Goal: Transaction & Acquisition: Purchase product/service

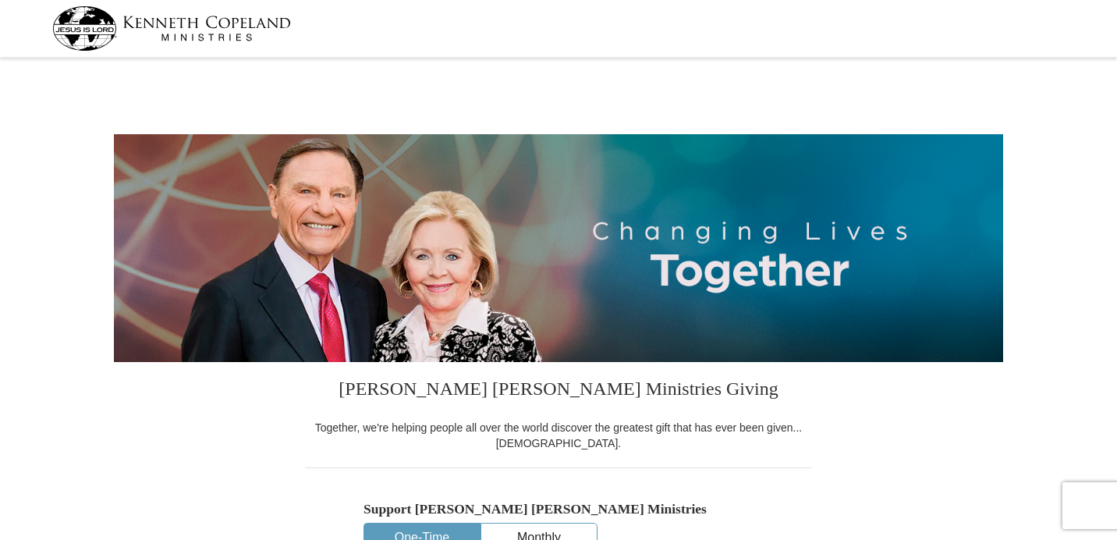
select select "FL"
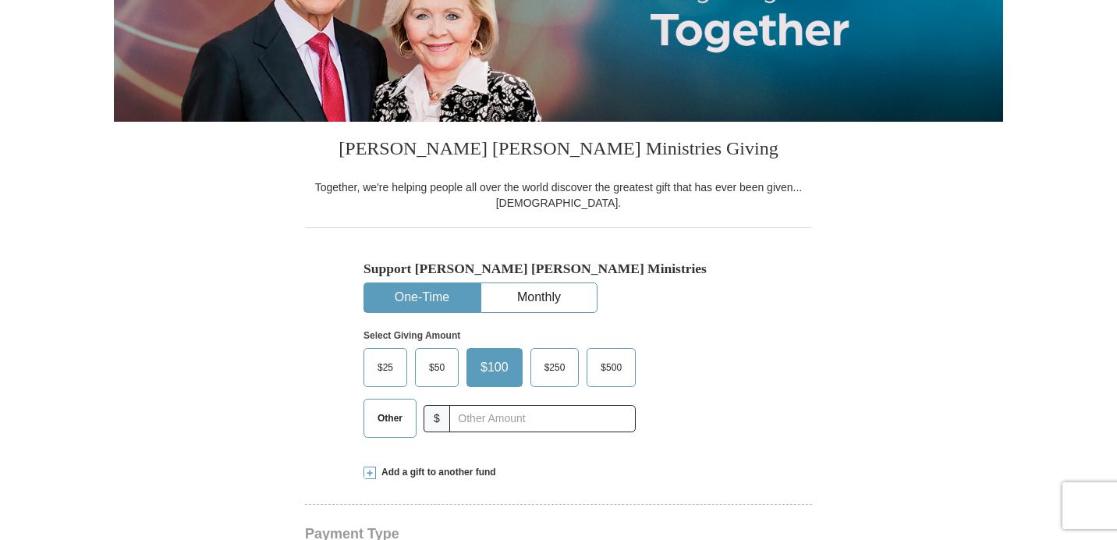
scroll to position [246, 0]
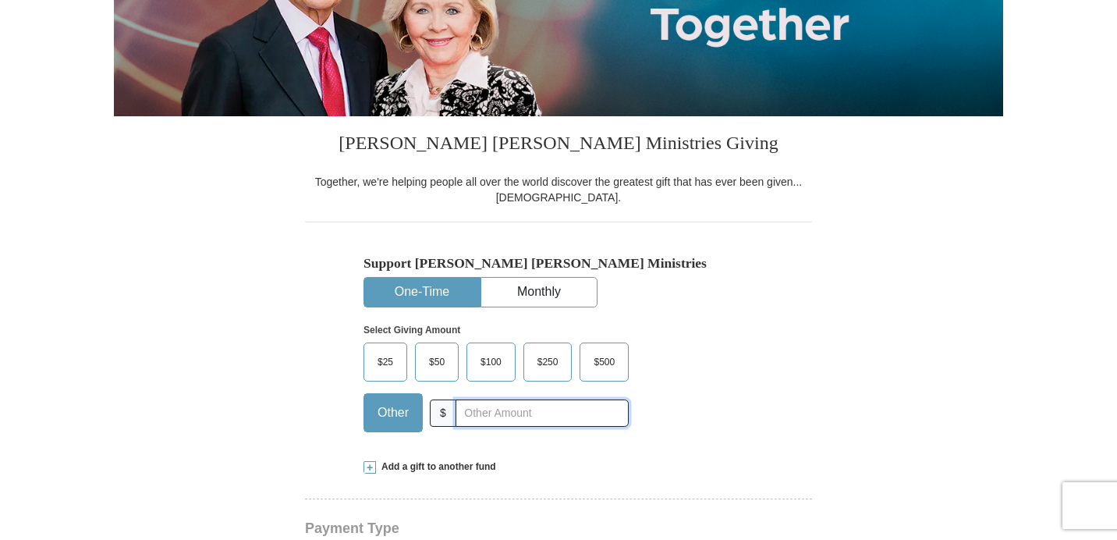
click at [517, 405] on input "text" at bounding box center [542, 412] width 173 height 27
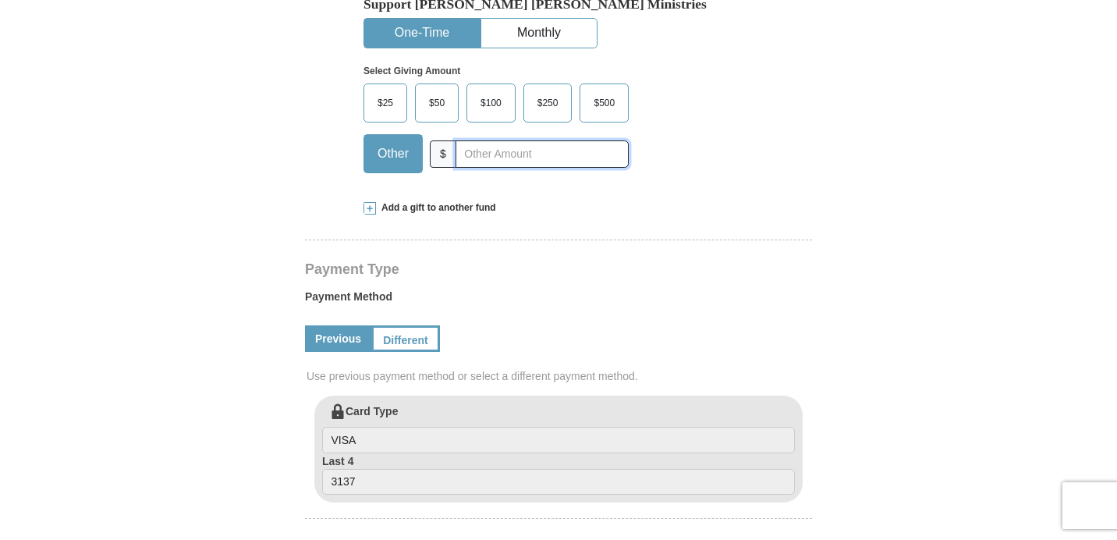
scroll to position [433, 0]
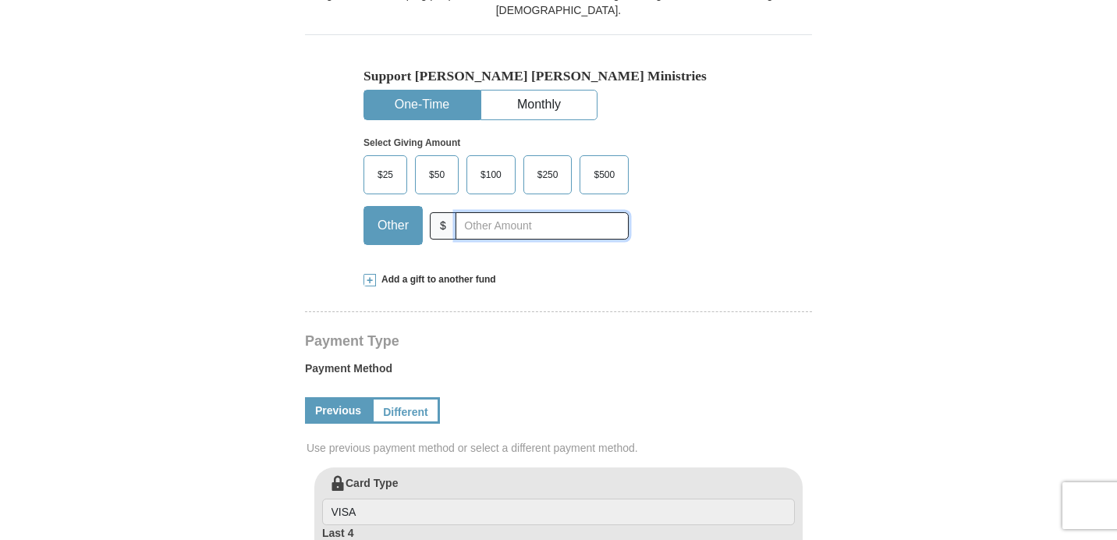
click at [522, 231] on input "text" at bounding box center [542, 225] width 173 height 27
type input "60.00"
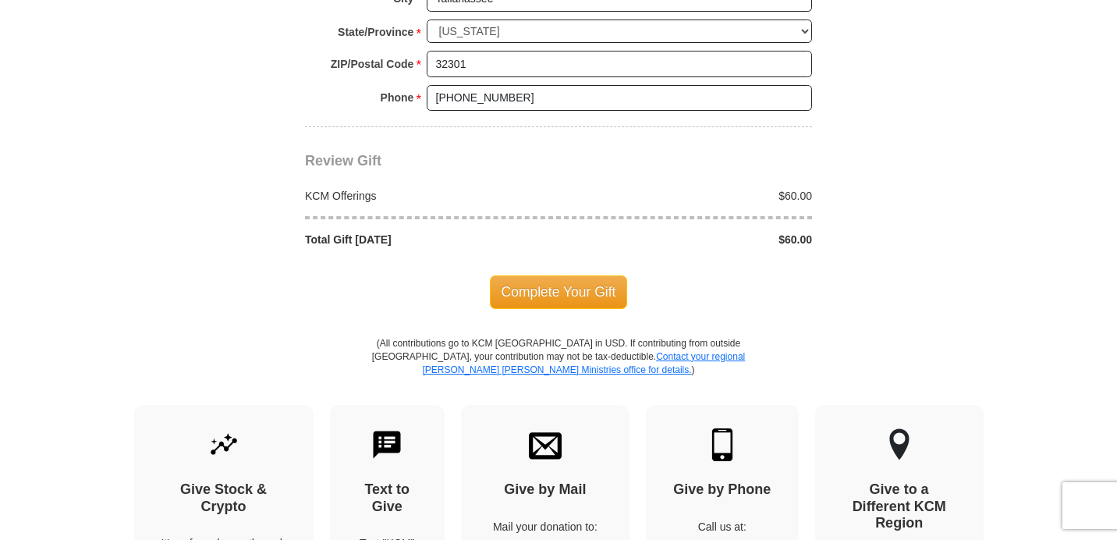
scroll to position [1339, 0]
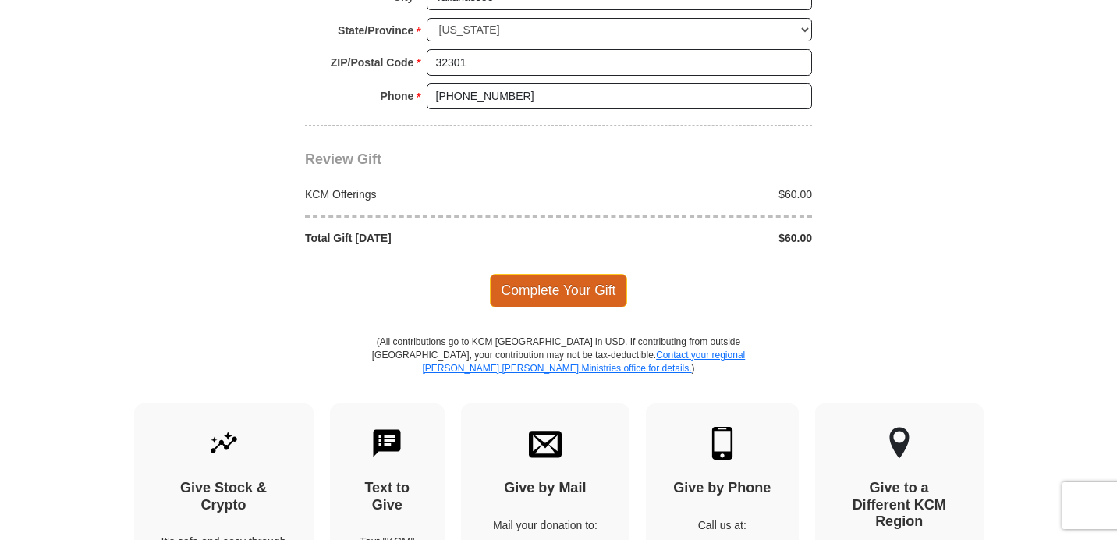
click at [555, 303] on span "Complete Your Gift" at bounding box center [559, 290] width 138 height 33
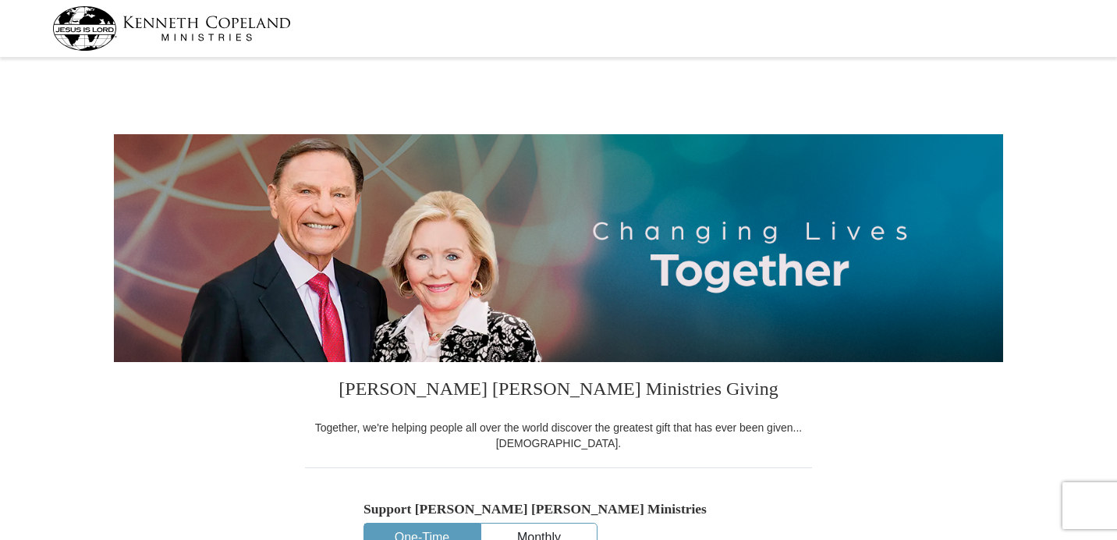
scroll to position [1335, 0]
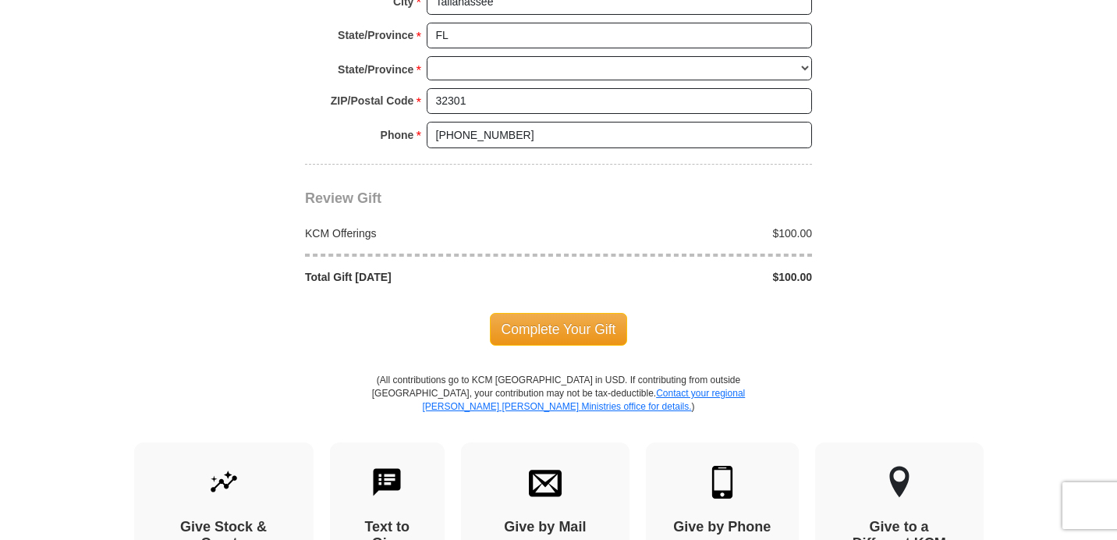
select select "FL"
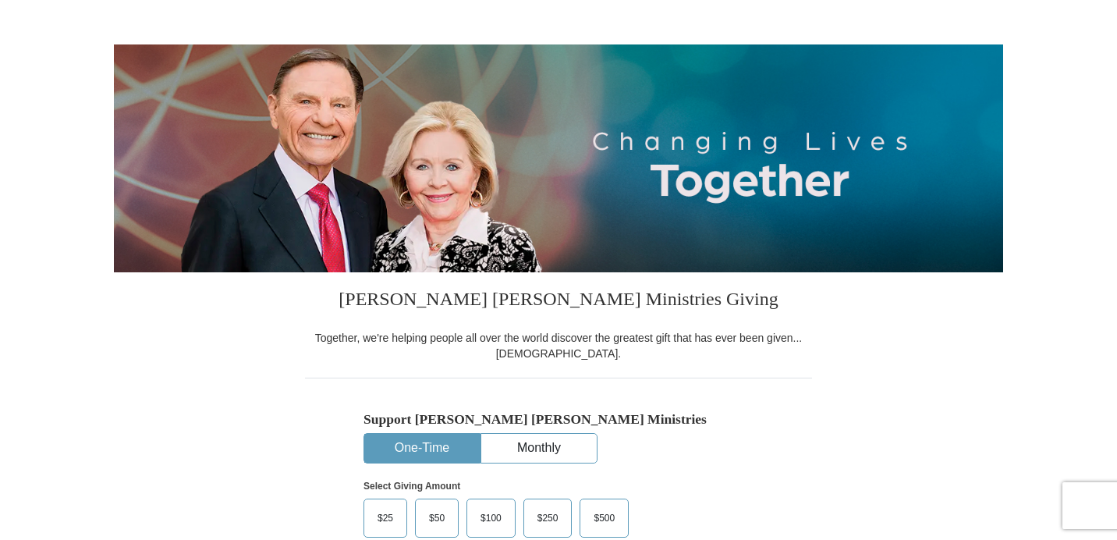
scroll to position [0, 0]
